Goal: Contribute content

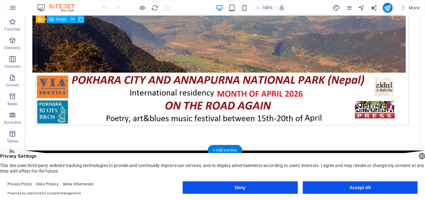
scroll to position [234, 0]
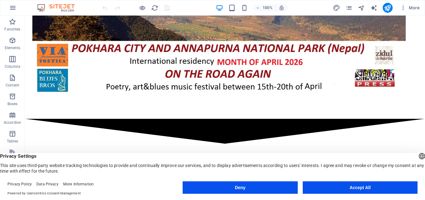
click at [240, 187] on button "Deny" at bounding box center [240, 187] width 115 height 12
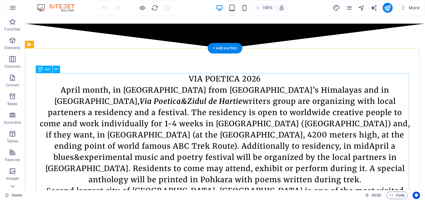
scroll to position [361, 0]
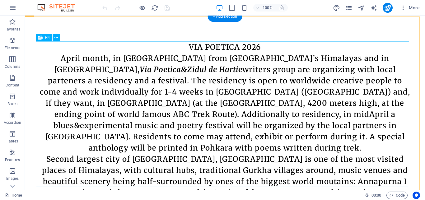
click at [106, 116] on div "VIA POETICA [DATE] month, in [GEOGRAPHIC_DATA] from [GEOGRAPHIC_DATA]’s Himalay…" at bounding box center [224, 120] width 373 height 157
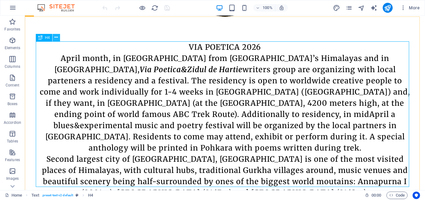
click at [56, 38] on icon at bounding box center [55, 37] width 3 height 7
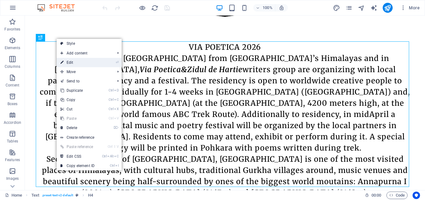
click at [76, 63] on link "⏎ Edit" at bounding box center [78, 62] width 42 height 9
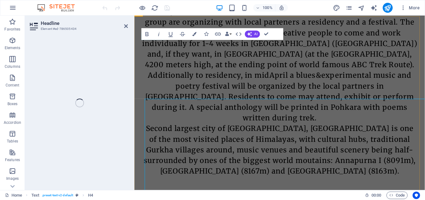
scroll to position [300, 0]
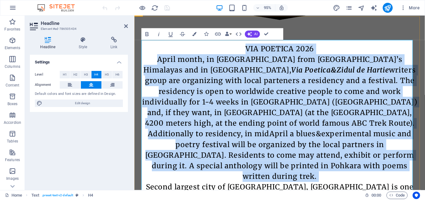
click at [383, 127] on h4 "VIA POETICA [DATE] month, in [GEOGRAPHIC_DATA] from [GEOGRAPHIC_DATA]’s Himalay…" at bounding box center [287, 146] width 291 height 202
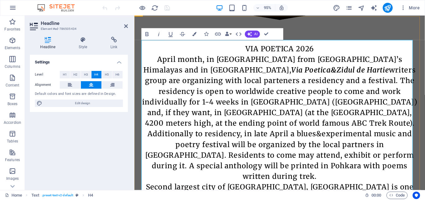
click at [147, 55] on h4 "VIA POETICA [DATE] month, in [GEOGRAPHIC_DATA] from [GEOGRAPHIC_DATA]’s Himalay…" at bounding box center [287, 146] width 291 height 202
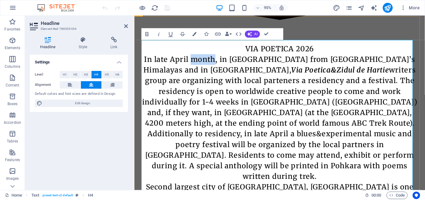
drag, startPoint x: 219, startPoint y: 57, endPoint x: 195, endPoint y: 57, distance: 24.3
click at [195, 57] on h4 "VIA POETICA 2026 In late April month, in [GEOGRAPHIC_DATA] from [GEOGRAPHIC_DAT…" at bounding box center [287, 146] width 291 height 202
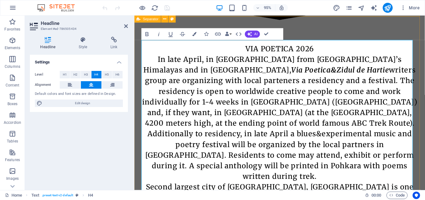
click at [174, 58] on h4 "VIA POETICA 2026 In late April, in [GEOGRAPHIC_DATA] from [GEOGRAPHIC_DATA]’s H…" at bounding box center [287, 146] width 291 height 202
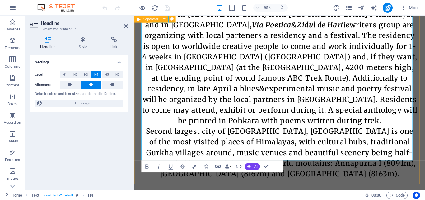
scroll to position [363, 0]
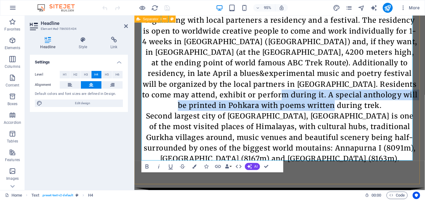
drag, startPoint x: 227, startPoint y: 96, endPoint x: 337, endPoint y: 105, distance: 110.1
click at [337, 105] on h4 "VIA POETICA 2026 In April, in [GEOGRAPHIC_DATA] from [GEOGRAPHIC_DATA]’s Himala…" at bounding box center [287, 77] width 291 height 190
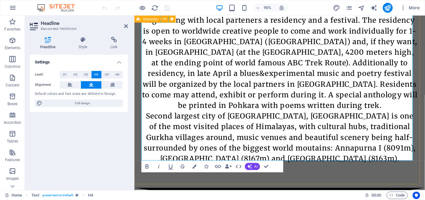
click at [304, 119] on h4 "VIA POETICA 2026 In April, in [GEOGRAPHIC_DATA] from [GEOGRAPHIC_DATA]’s Himala…" at bounding box center [287, 77] width 291 height 190
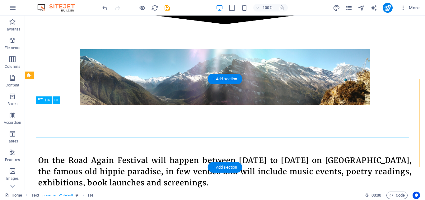
scroll to position [649, 0]
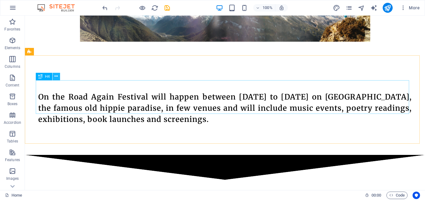
click at [56, 75] on icon at bounding box center [55, 76] width 3 height 7
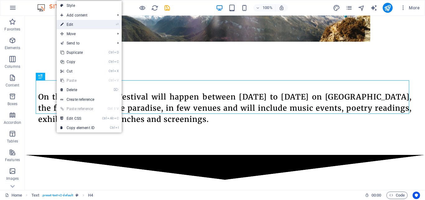
click at [76, 24] on link "⏎ Edit" at bounding box center [78, 24] width 42 height 9
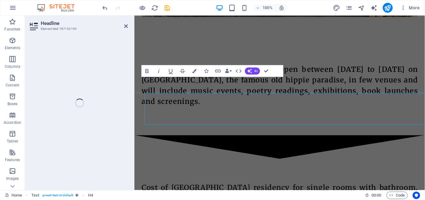
scroll to position [632, 0]
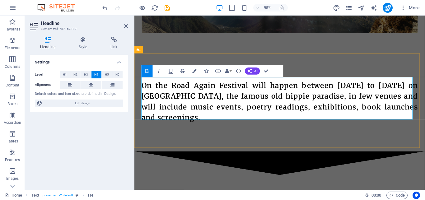
click at [353, 85] on strong "On the Road Again Festival will happen between [DATE] to [DATE] on [GEOGRAPHIC_…" at bounding box center [287, 106] width 291 height 43
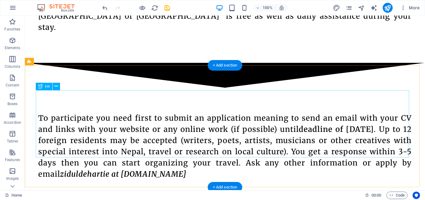
scroll to position [998, 0]
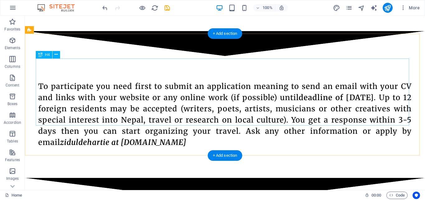
click at [372, 81] on div "To participate you need first to submit an application meaning to send an email…" at bounding box center [224, 114] width 373 height 67
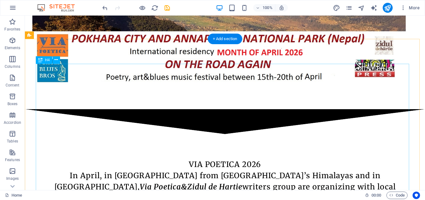
scroll to position [339, 0]
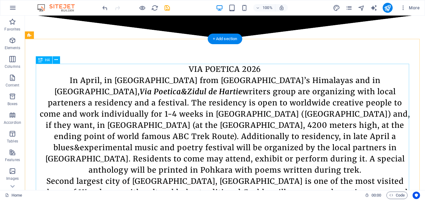
click at [70, 80] on div "VIA POETICA 2026 In April, in [GEOGRAPHIC_DATA] from [GEOGRAPHIC_DATA]’s Himala…" at bounding box center [224, 142] width 373 height 157
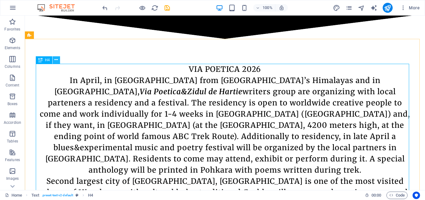
click at [55, 59] on icon at bounding box center [55, 60] width 3 height 7
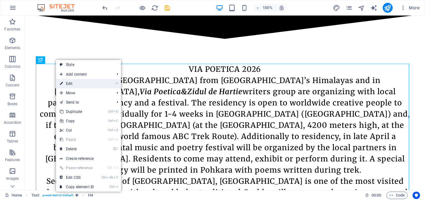
click at [75, 83] on link "⏎ Edit" at bounding box center [77, 83] width 42 height 9
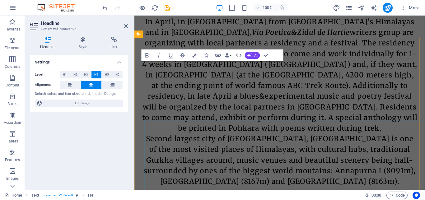
scroll to position [277, 0]
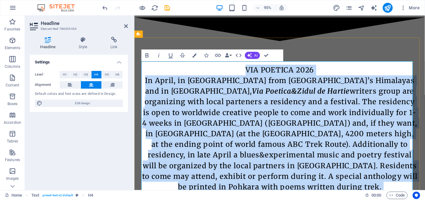
click at [165, 79] on h4 "VIA POETICA 2026 In April, in [GEOGRAPHIC_DATA] from [GEOGRAPHIC_DATA]’s Himala…" at bounding box center [287, 162] width 291 height 190
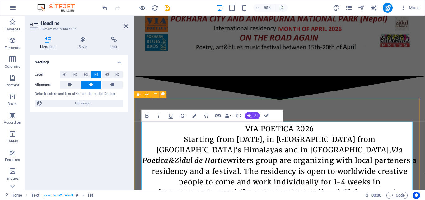
scroll to position [214, 0]
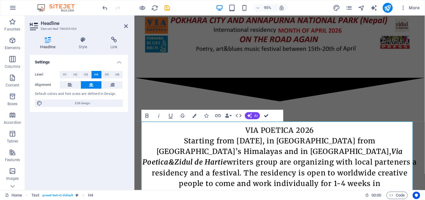
drag, startPoint x: 267, startPoint y: 116, endPoint x: 248, endPoint y: 128, distance: 21.6
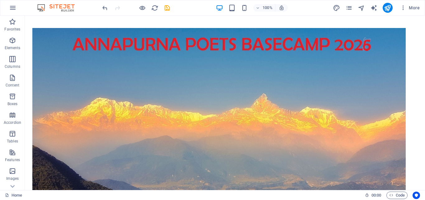
scroll to position [62, 0]
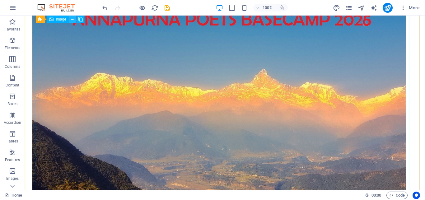
click at [72, 20] on icon at bounding box center [72, 19] width 3 height 7
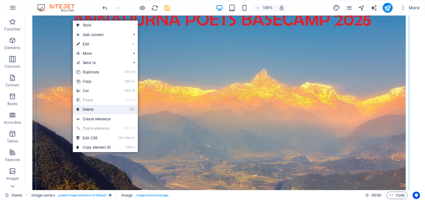
click at [95, 107] on link "⌦ Delete" at bounding box center [94, 109] width 42 height 9
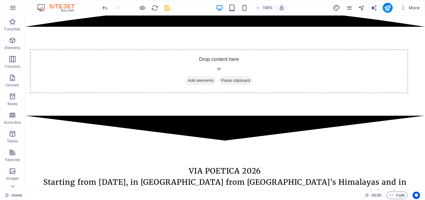
scroll to position [0, 0]
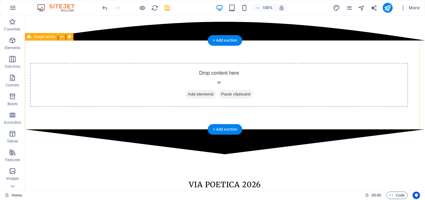
click at [198, 94] on span "Add elements" at bounding box center [200, 94] width 31 height 9
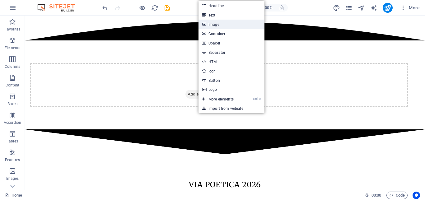
click at [219, 21] on link "Image" at bounding box center [231, 24] width 66 height 9
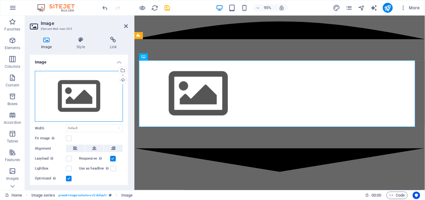
click at [71, 93] on div "Drag files here, click to choose files or select files from Files or our free s…" at bounding box center [79, 96] width 88 height 51
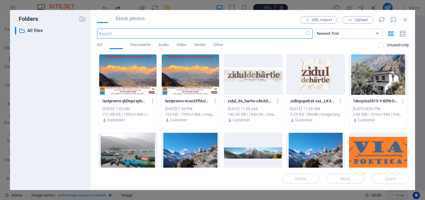
click at [71, 93] on div "​ All files All files" at bounding box center [50, 106] width 71 height 158
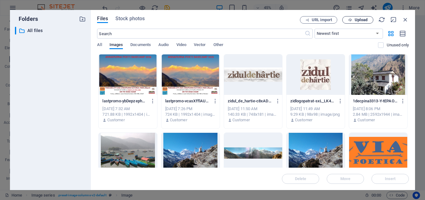
click at [366, 21] on span "Upload" at bounding box center [361, 20] width 13 height 4
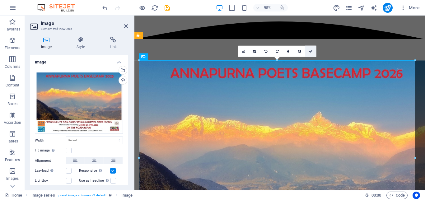
click at [310, 50] on icon at bounding box center [311, 50] width 4 height 3
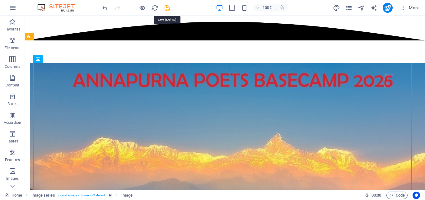
click at [165, 7] on icon "save" at bounding box center [167, 7] width 7 height 7
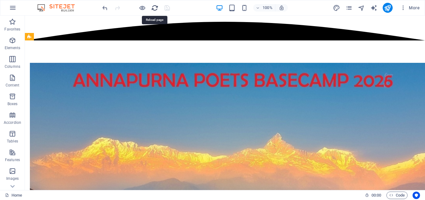
click at [153, 6] on icon "reload" at bounding box center [154, 7] width 7 height 7
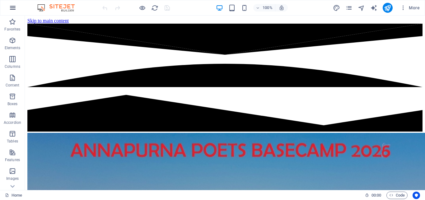
click at [13, 7] on icon "button" at bounding box center [12, 7] width 7 height 7
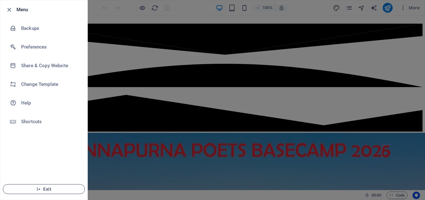
click at [44, 188] on span "Exit" at bounding box center [44, 189] width 72 height 5
